Goal: Transaction & Acquisition: Purchase product/service

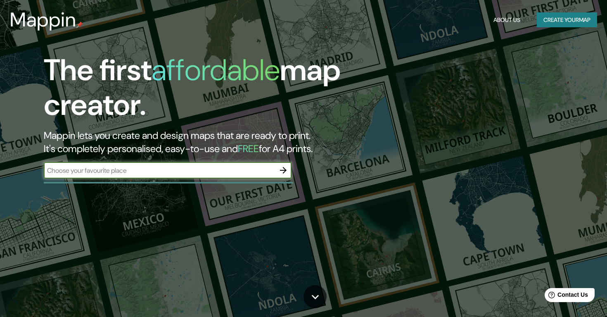
click at [215, 171] on input "text" at bounding box center [159, 171] width 231 height 10
click at [213, 172] on input "text" at bounding box center [159, 171] width 231 height 10
type input "English Channel"
click at [281, 172] on icon "button" at bounding box center [283, 170] width 10 height 10
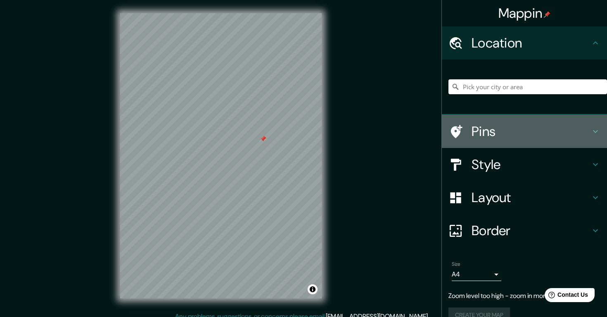
click at [594, 131] on icon at bounding box center [595, 131] width 5 height 3
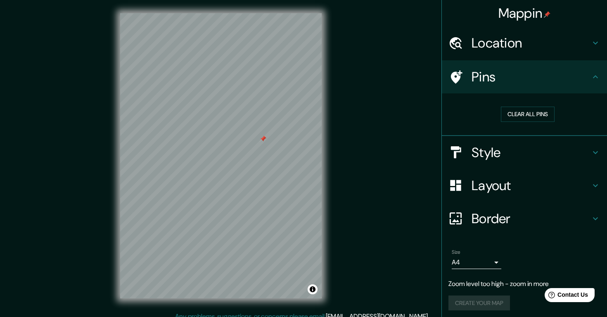
click at [589, 150] on h4 "Style" at bounding box center [531, 152] width 119 height 17
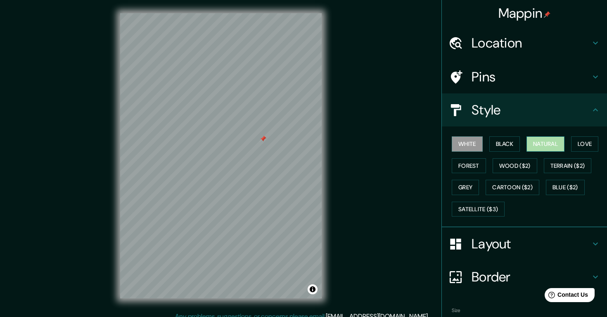
click at [543, 144] on button "Natural" at bounding box center [546, 143] width 38 height 15
click at [467, 164] on button "Forest" at bounding box center [469, 165] width 34 height 15
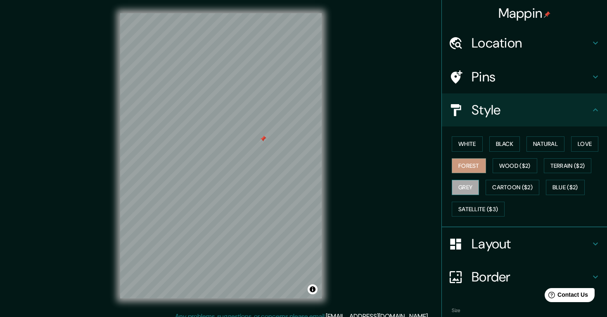
click at [469, 186] on button "Grey" at bounding box center [465, 187] width 27 height 15
click at [479, 210] on button "Satellite ($3)" at bounding box center [478, 209] width 53 height 15
click at [463, 191] on button "Grey" at bounding box center [465, 187] width 27 height 15
click at [565, 188] on button "Blue ($2)" at bounding box center [565, 187] width 39 height 15
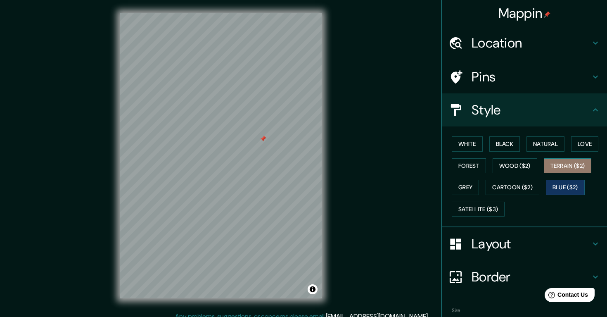
click at [571, 170] on button "Terrain ($2)" at bounding box center [568, 165] width 48 height 15
click at [566, 182] on button "Blue ($2)" at bounding box center [565, 187] width 39 height 15
click at [519, 156] on div "White Black Natural Love Forest Wood ($2) Terrain ($2) Grey Cartoon ($2) Blue (…" at bounding box center [528, 176] width 159 height 87
click at [518, 163] on button "Wood ($2)" at bounding box center [515, 165] width 45 height 15
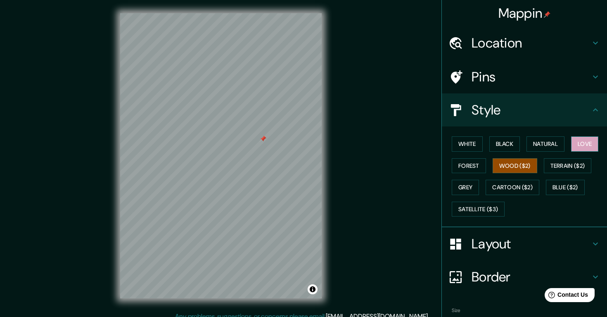
click at [582, 144] on button "Love" at bounding box center [584, 143] width 27 height 15
click at [376, 173] on div "Mappin Location Pins Style White Black Natural Love Forest Wood ($2) Terrain ($…" at bounding box center [303, 162] width 607 height 325
click at [524, 247] on h4 "Layout" at bounding box center [531, 243] width 119 height 17
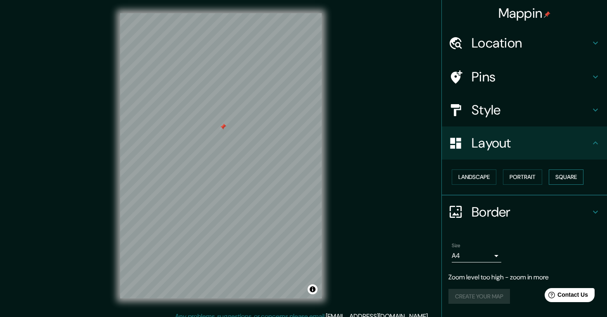
click at [573, 175] on button "Square" at bounding box center [566, 176] width 35 height 15
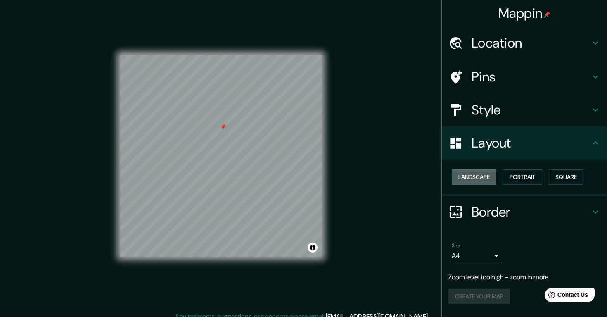
click at [483, 173] on button "Landscape" at bounding box center [474, 176] width 45 height 15
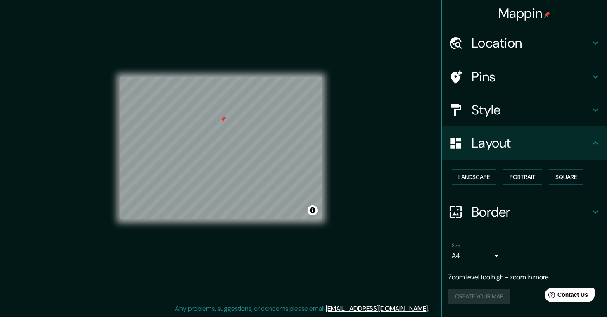
scroll to position [8, 0]
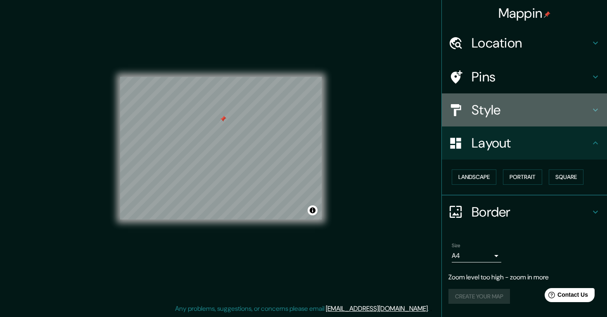
click at [491, 102] on h4 "Style" at bounding box center [531, 110] width 119 height 17
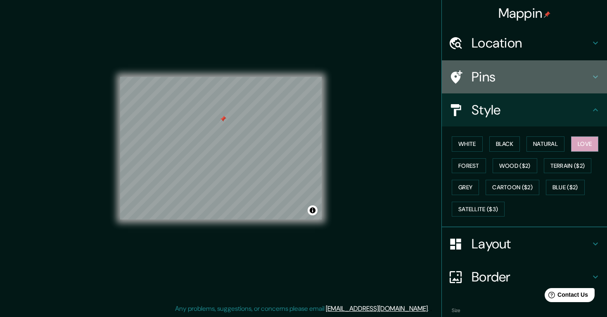
click at [484, 84] on h4 "Pins" at bounding box center [531, 77] width 119 height 17
